Goal: Contribute content

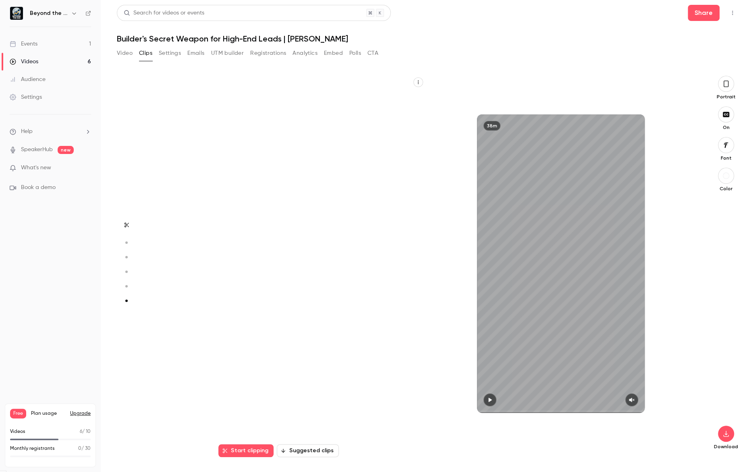
scroll to position [1894, 0]
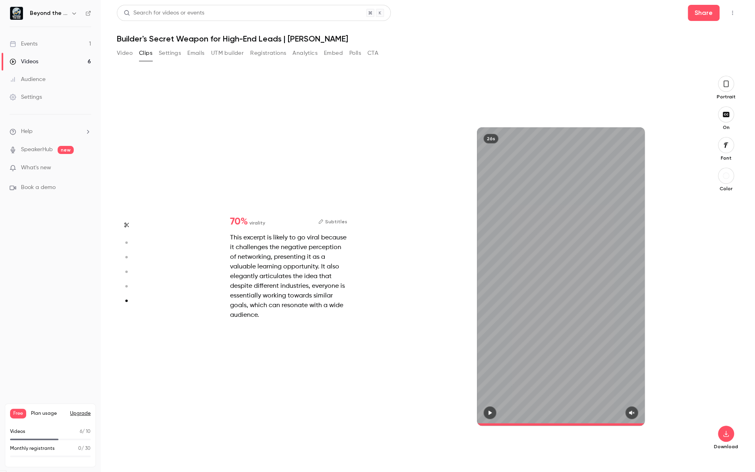
drag, startPoint x: 0, startPoint y: 0, endPoint x: 12, endPoint y: 48, distance: 49.7
click at [12, 48] on link "Events 1" at bounding box center [50, 44] width 101 height 18
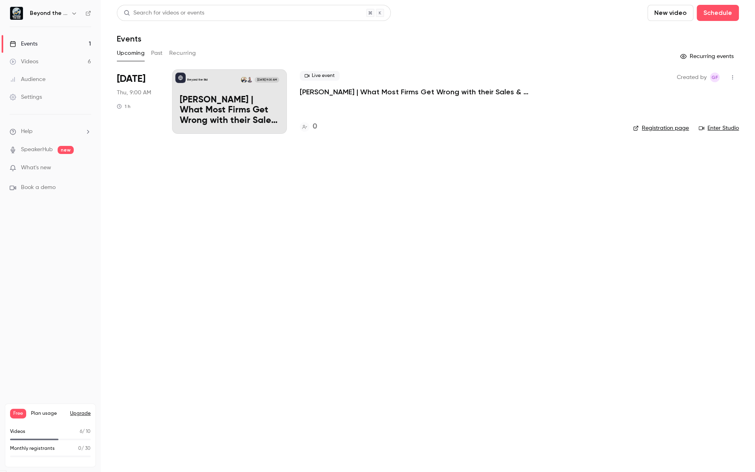
click at [30, 166] on span "What's new" at bounding box center [36, 168] width 30 height 8
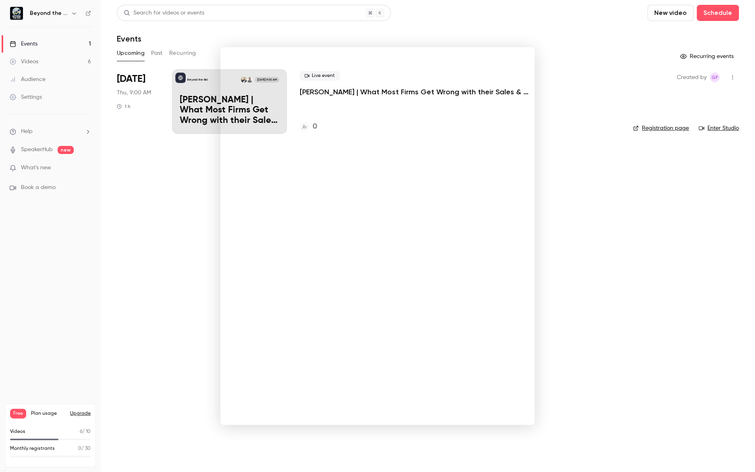
click at [631, 277] on div at bounding box center [377, 236] width 755 height 472
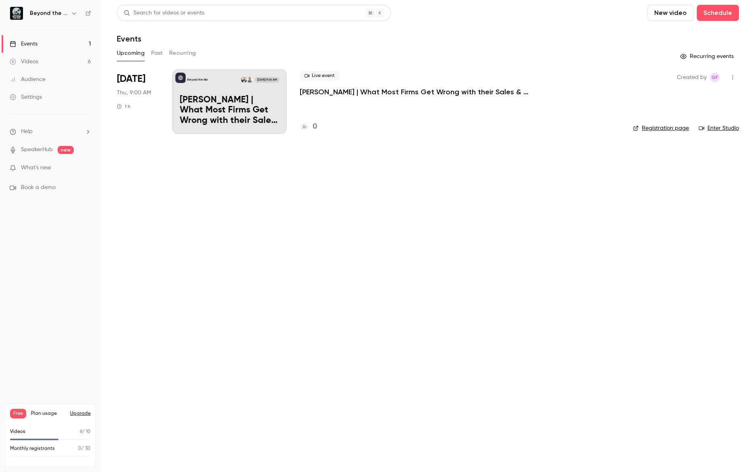
click at [44, 95] on link "Settings" at bounding box center [50, 97] width 101 height 18
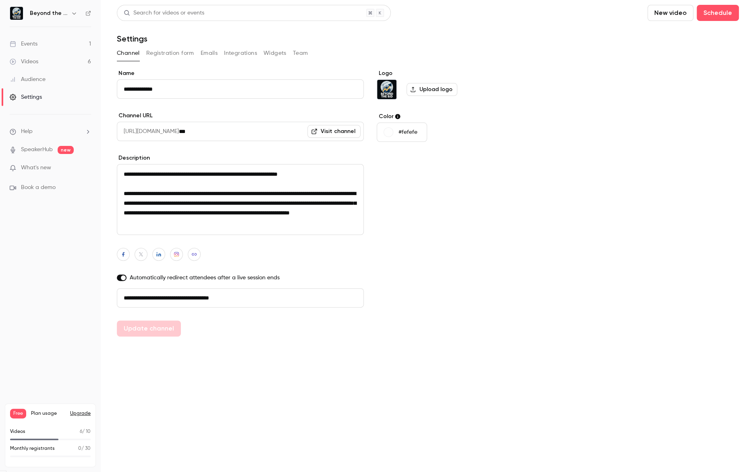
click at [181, 54] on button "Registration form" at bounding box center [170, 53] width 48 height 13
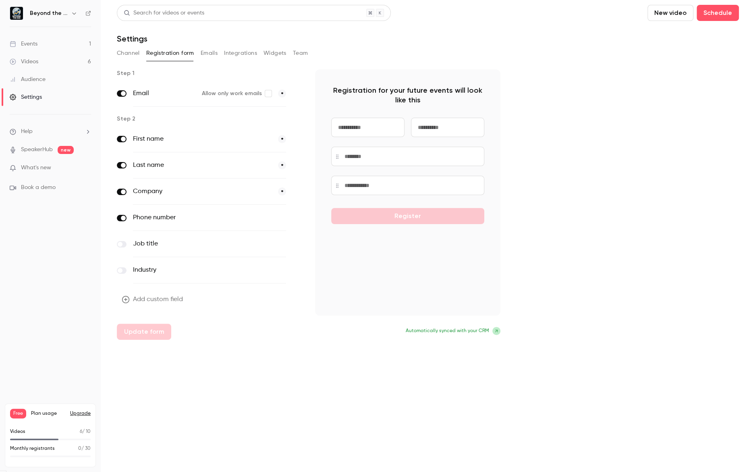
click at [41, 48] on link "Events 1" at bounding box center [50, 44] width 101 height 18
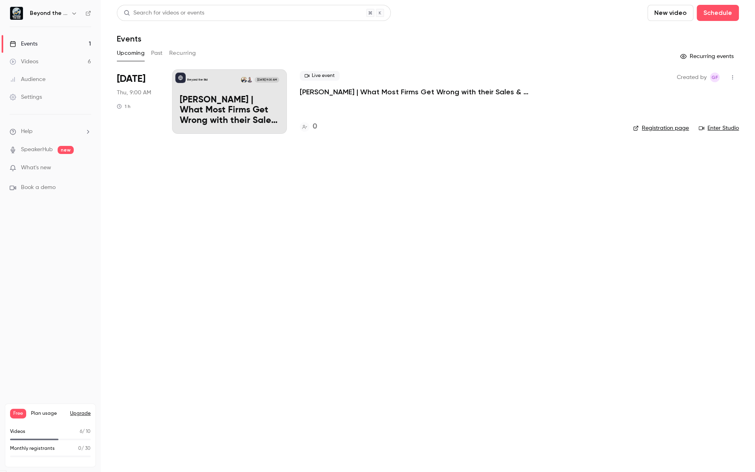
click at [677, 9] on button "New video" at bounding box center [670, 13] width 46 height 16
click at [668, 34] on div at bounding box center [662, 35] width 13 height 6
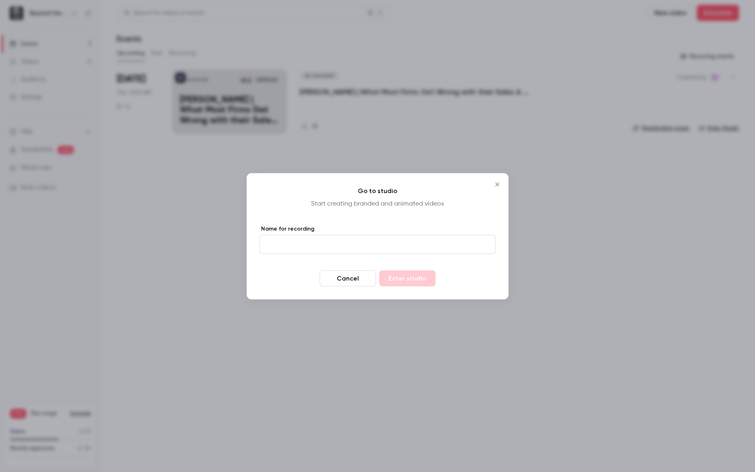
click at [333, 238] on input "Name for recording" at bounding box center [377, 243] width 236 height 19
type input "****"
click at [399, 276] on button "Enter studio" at bounding box center [407, 278] width 56 height 16
